Goal: Find contact information: Find contact information

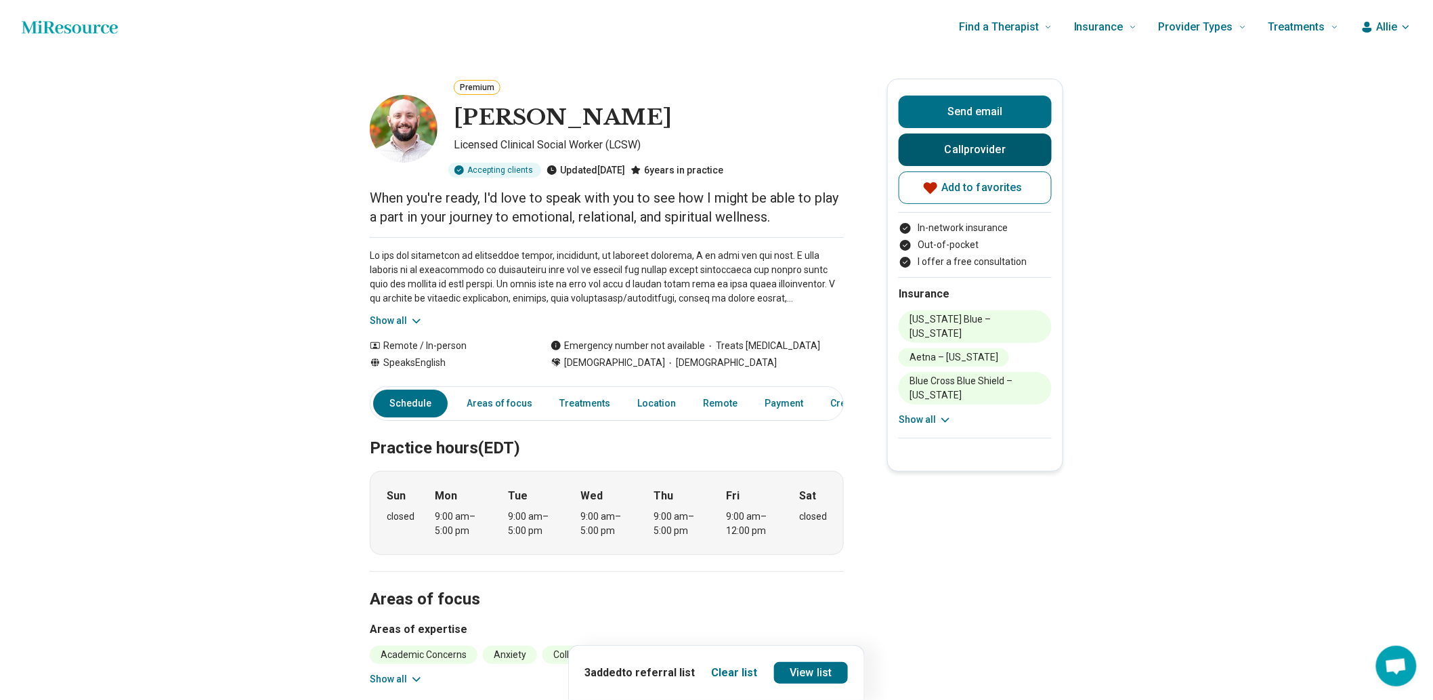
click at [998, 166] on button "Call provider" at bounding box center [975, 149] width 153 height 33
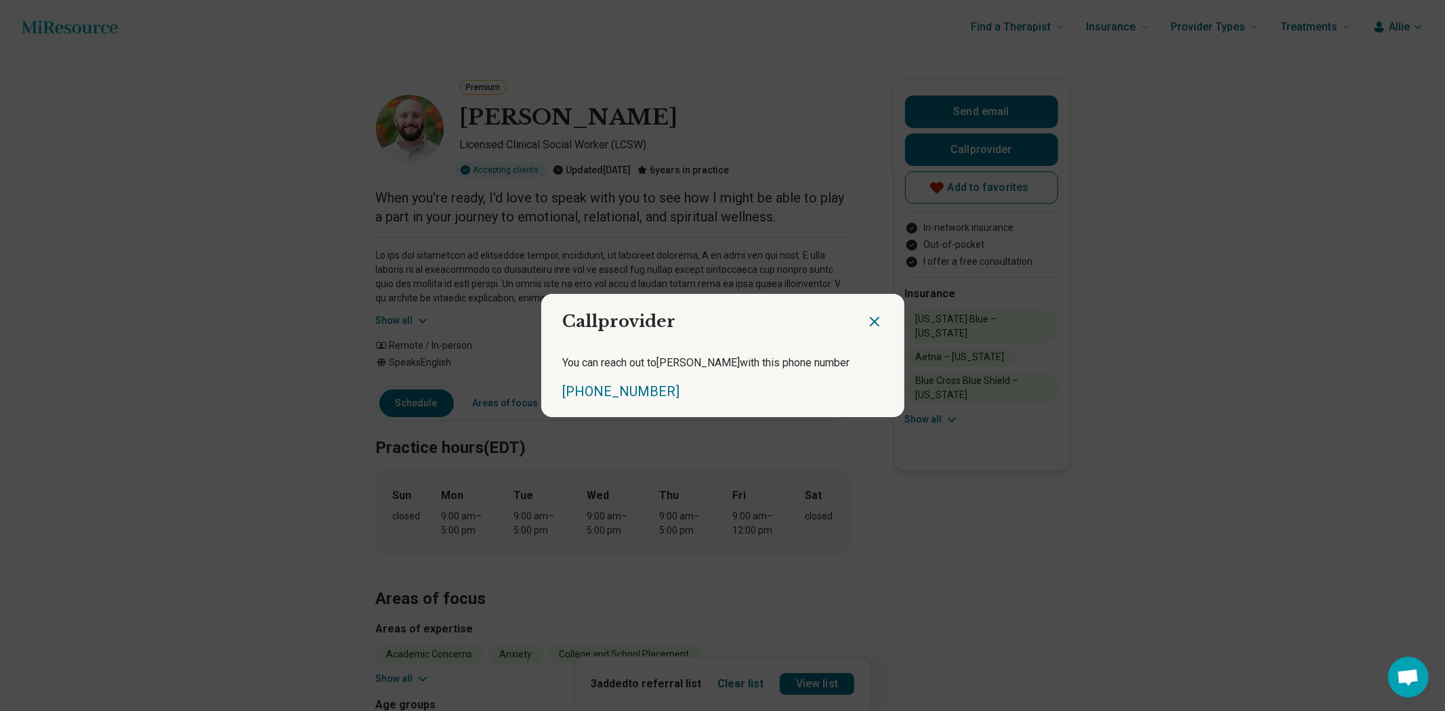
drag, startPoint x: 566, startPoint y: 228, endPoint x: 618, endPoint y: 0, distance: 233.3
click at [567, 219] on div "Call provider You can reach out to [PERSON_NAME] with this phone number [PHONE_…" at bounding box center [722, 355] width 1445 height 711
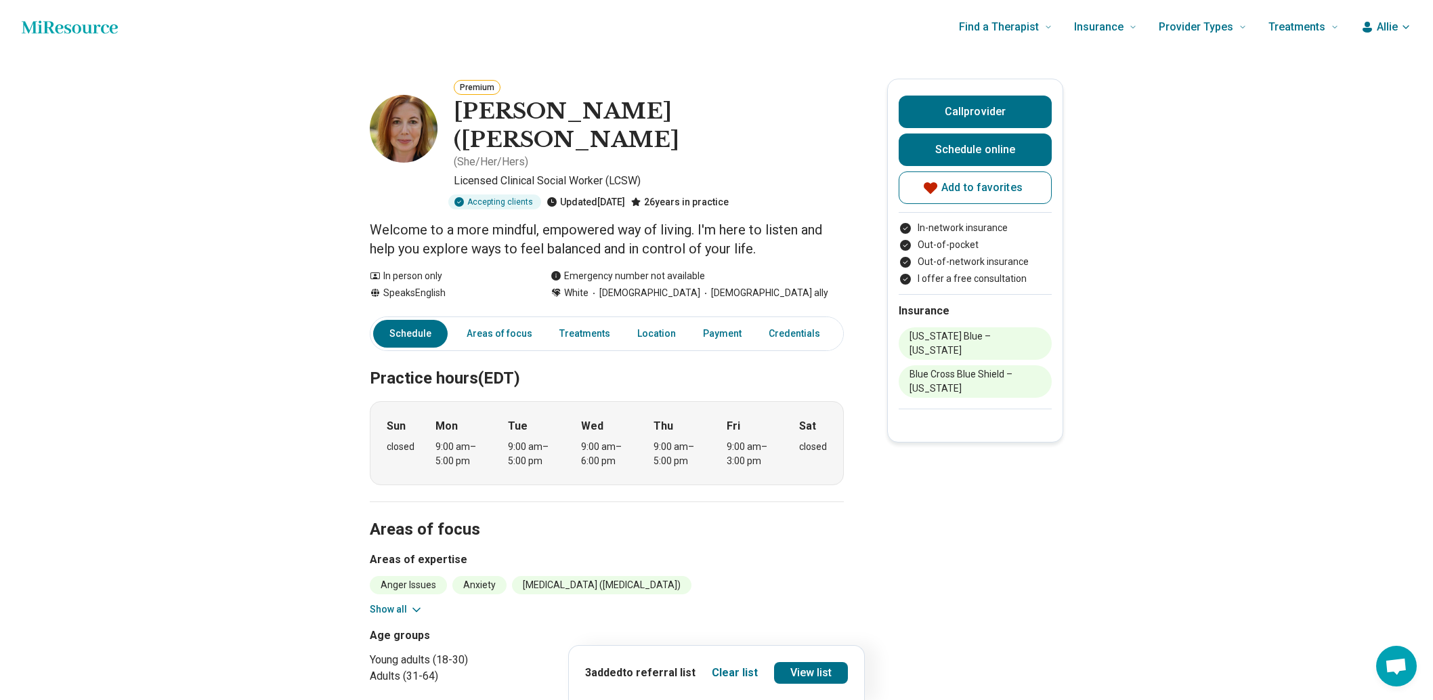
scroll to position [150, 0]
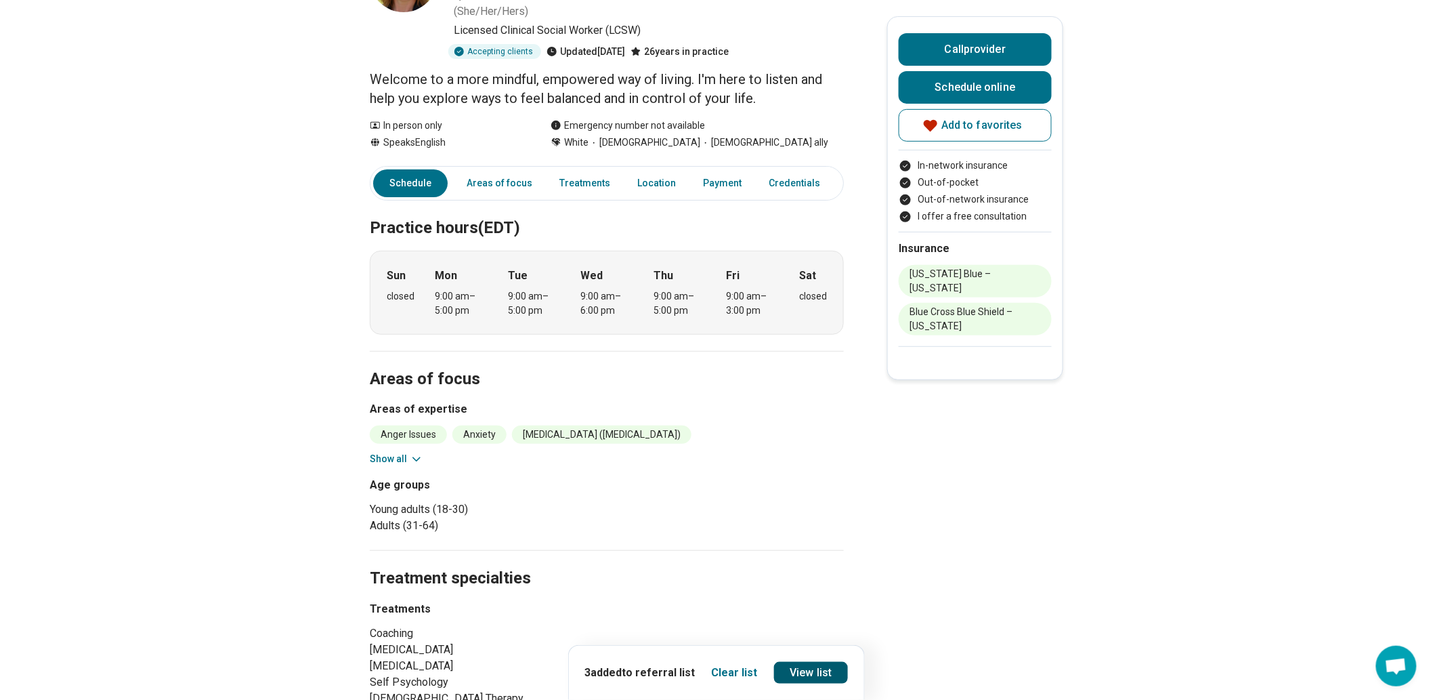
click at [832, 662] on link "View list" at bounding box center [811, 673] width 75 height 22
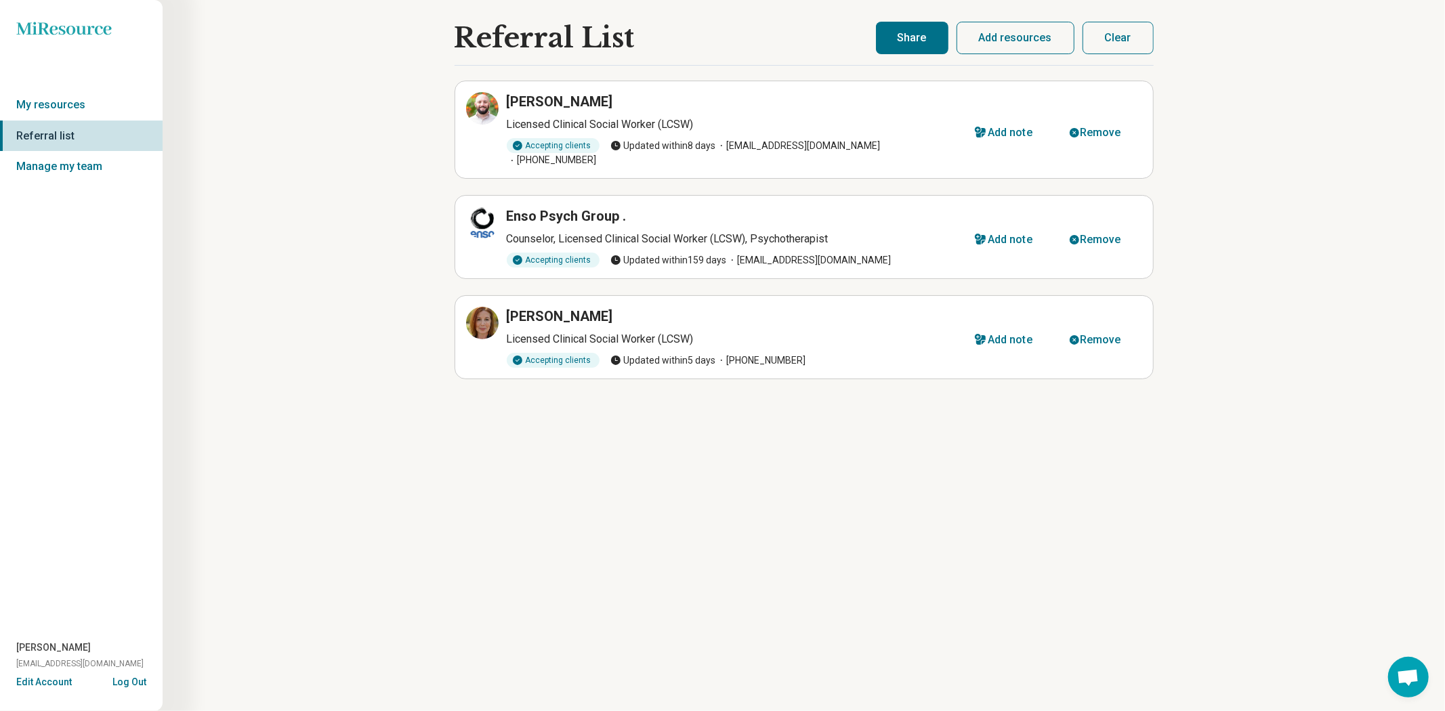
click at [889, 49] on button "Share" at bounding box center [912, 38] width 72 height 33
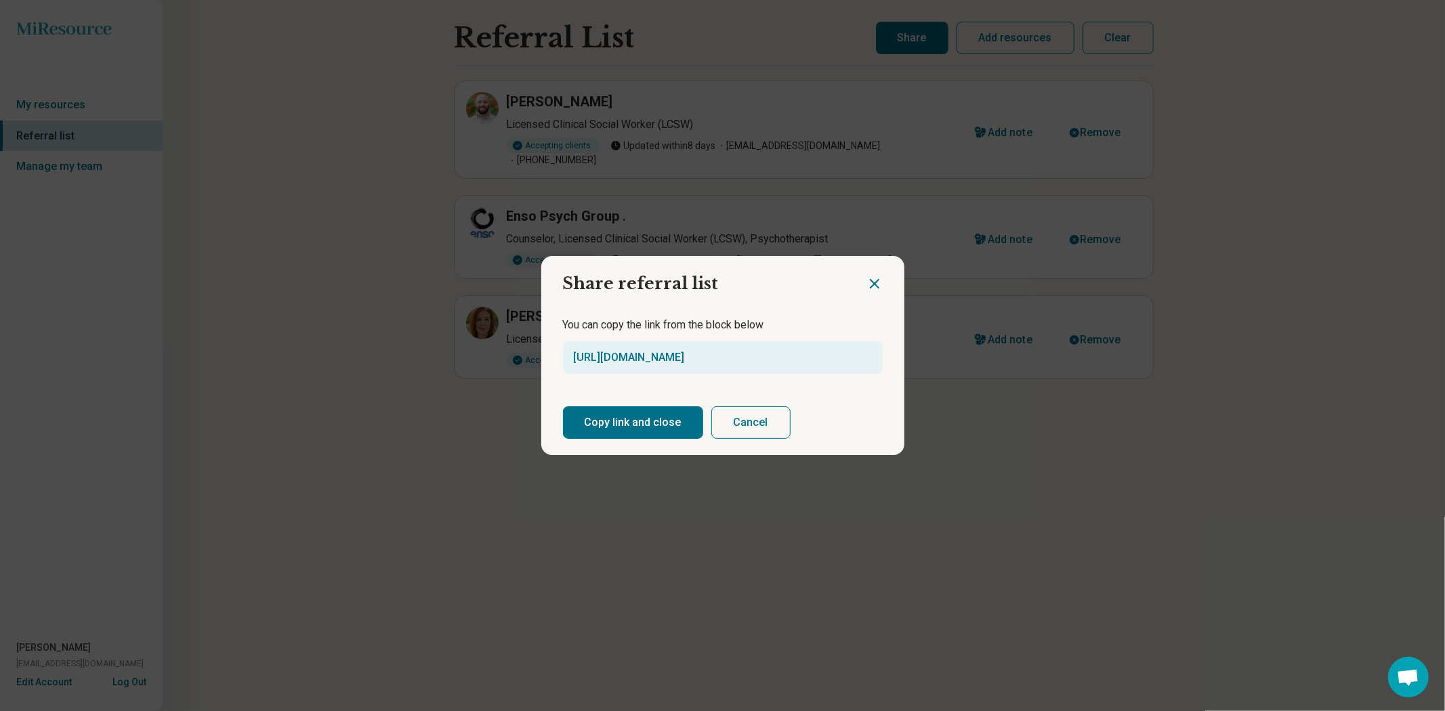
drag, startPoint x: 694, startPoint y: 429, endPoint x: 394, endPoint y: 471, distance: 303.0
click at [692, 429] on button "Copy link and close" at bounding box center [633, 422] width 140 height 33
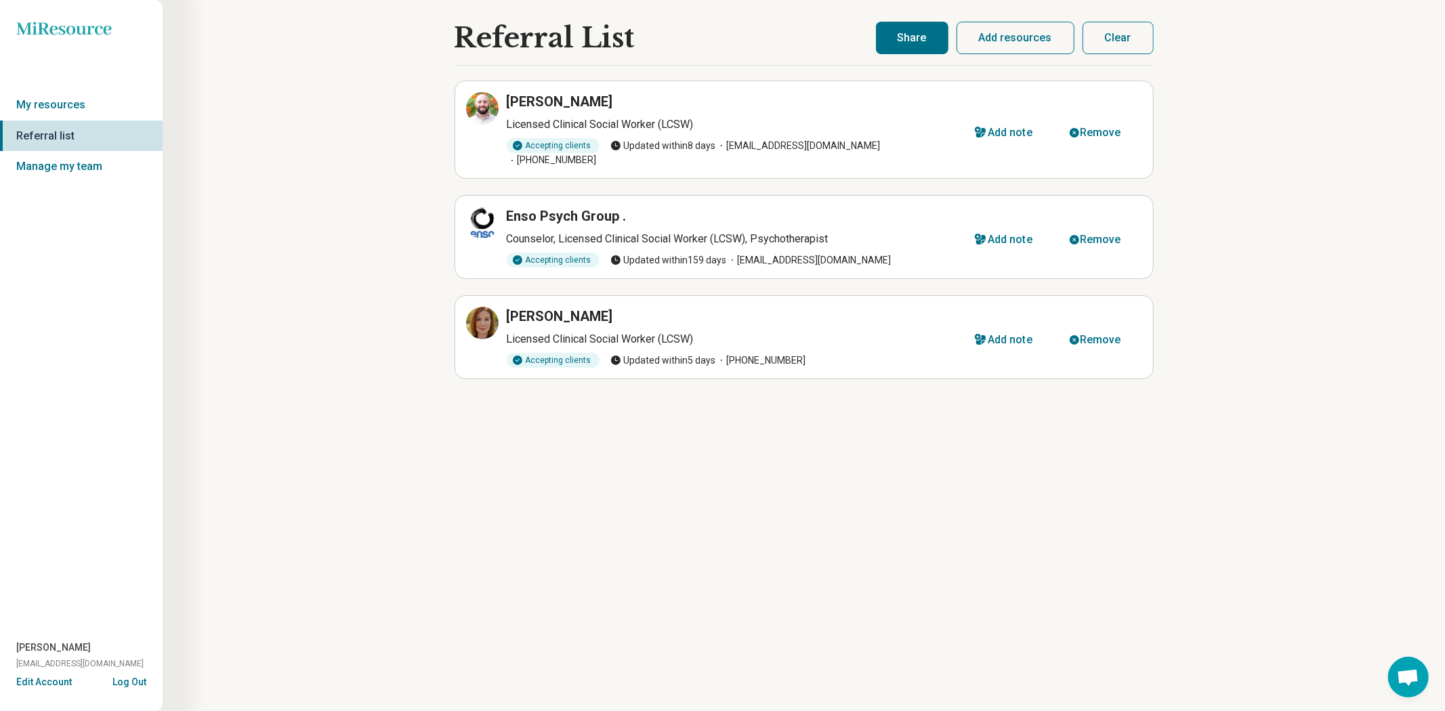
drag, startPoint x: 1350, startPoint y: 398, endPoint x: 1261, endPoint y: 438, distance: 97.6
click at [1350, 398] on div "Referral List Luke Brocco Licensed Clinical Social Worker (LCSW) Accepting clie…" at bounding box center [804, 355] width 1282 height 711
